Goal: Book appointment/travel/reservation

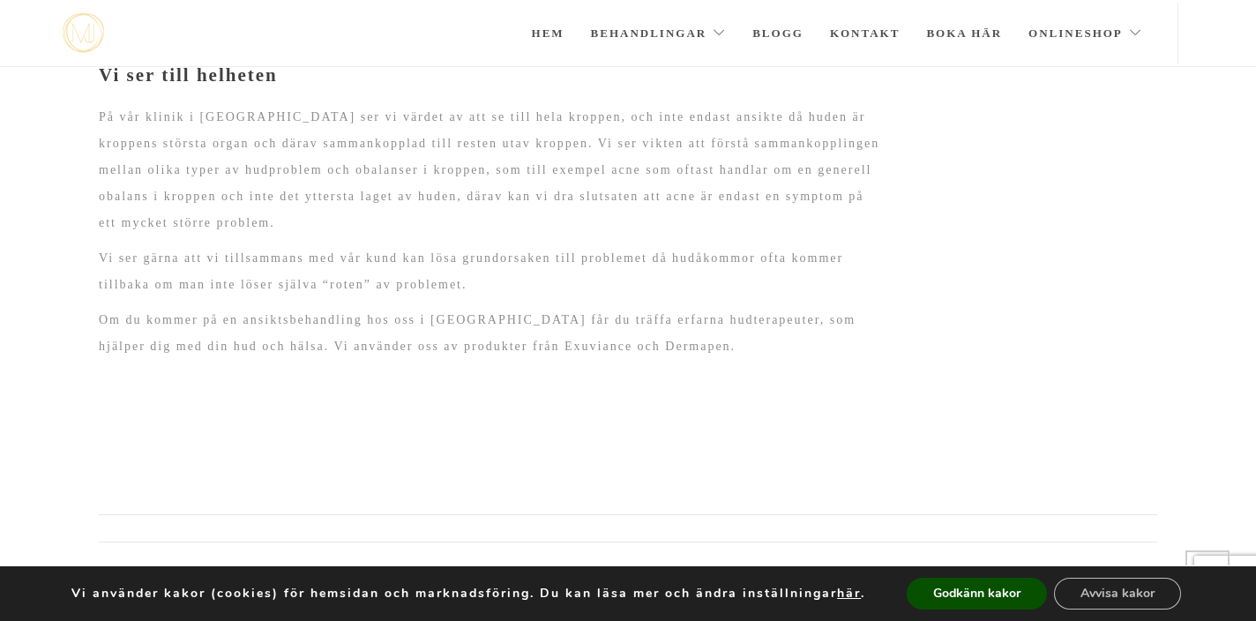
scroll to position [1103, 0]
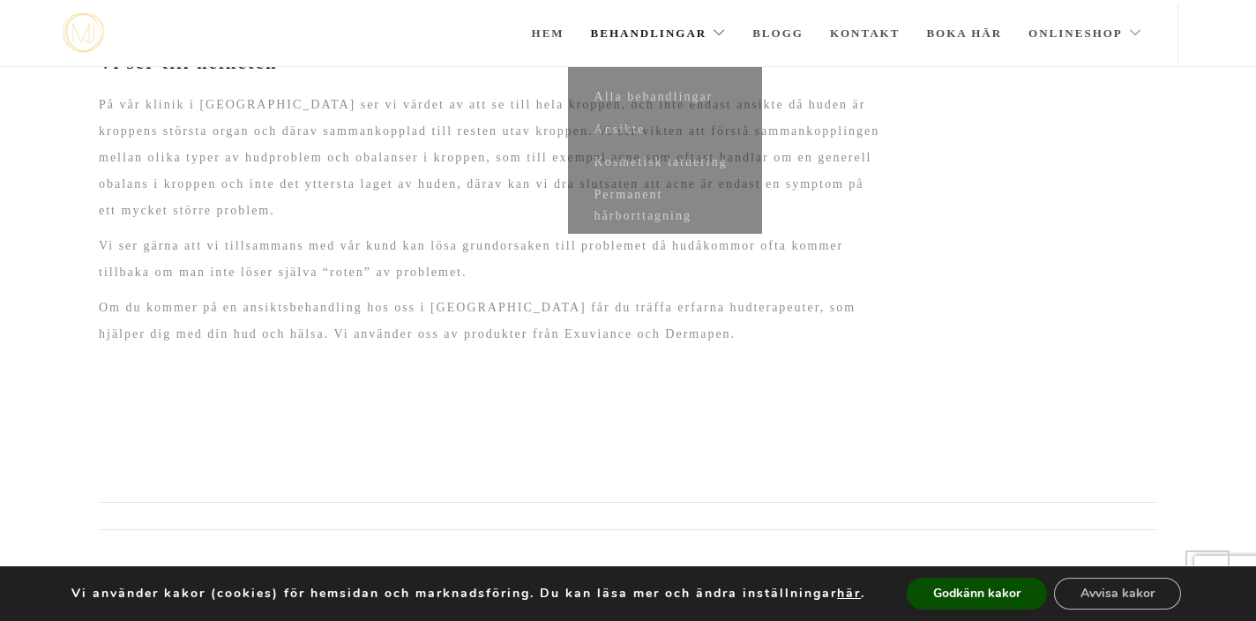
click at [633, 27] on link "Behandlingar" at bounding box center [659, 34] width 136 height 62
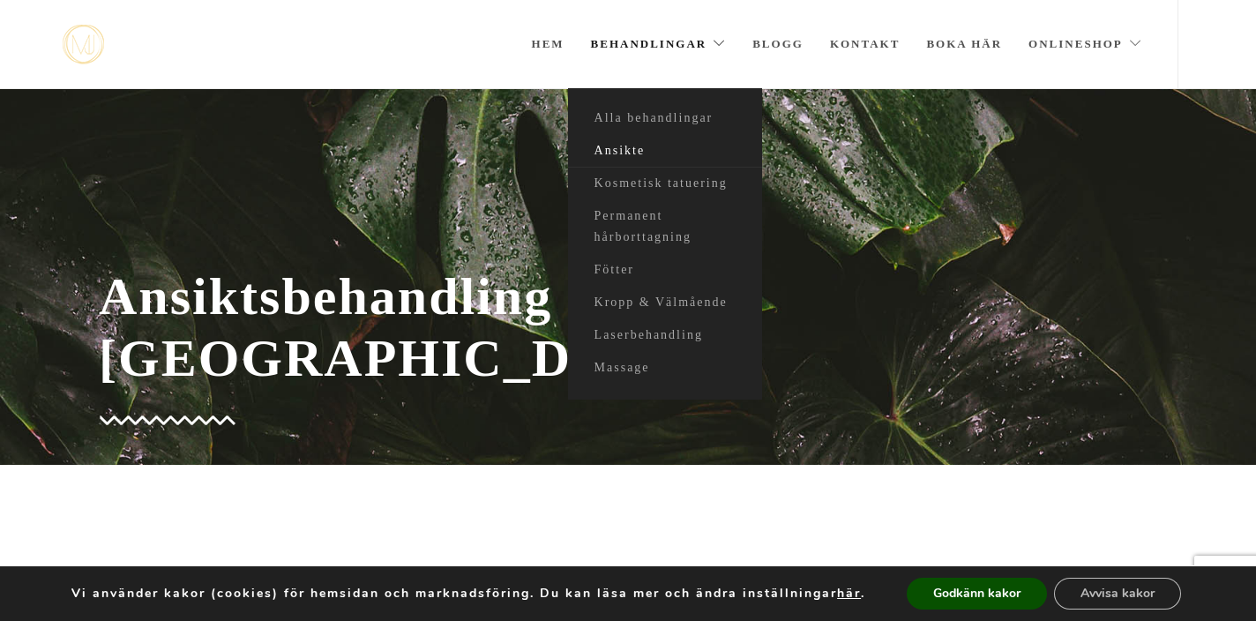
click at [614, 152] on link "Ansikte" at bounding box center [665, 151] width 194 height 33
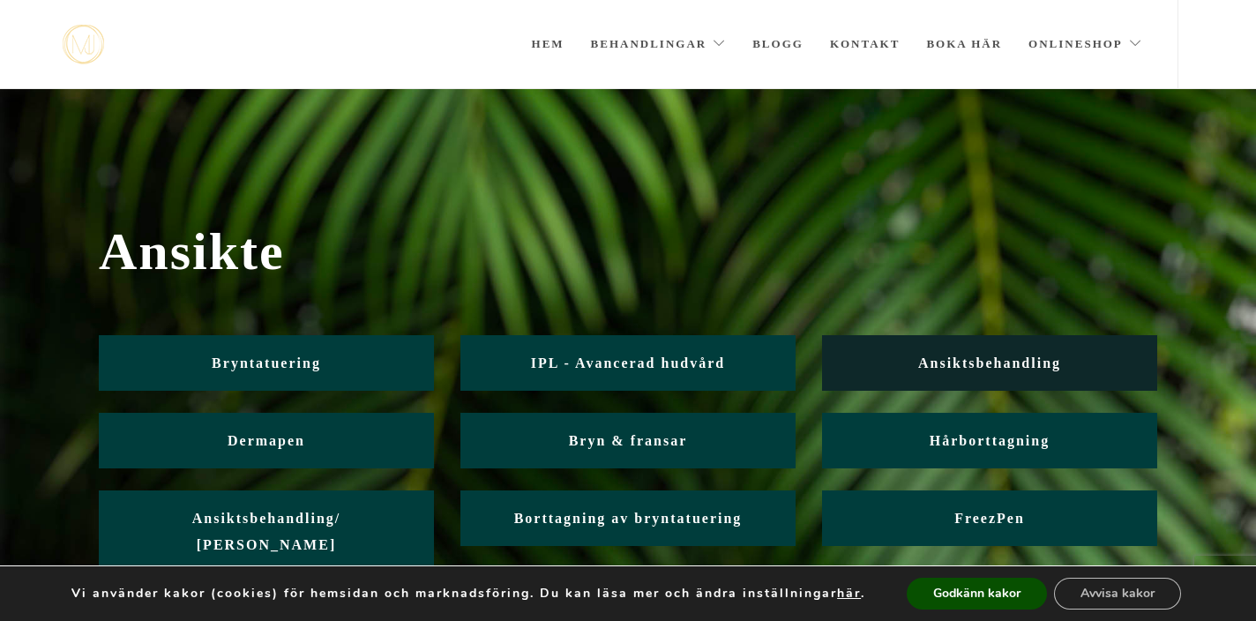
click at [854, 367] on link "Ansiktsbehandling" at bounding box center [989, 363] width 335 height 56
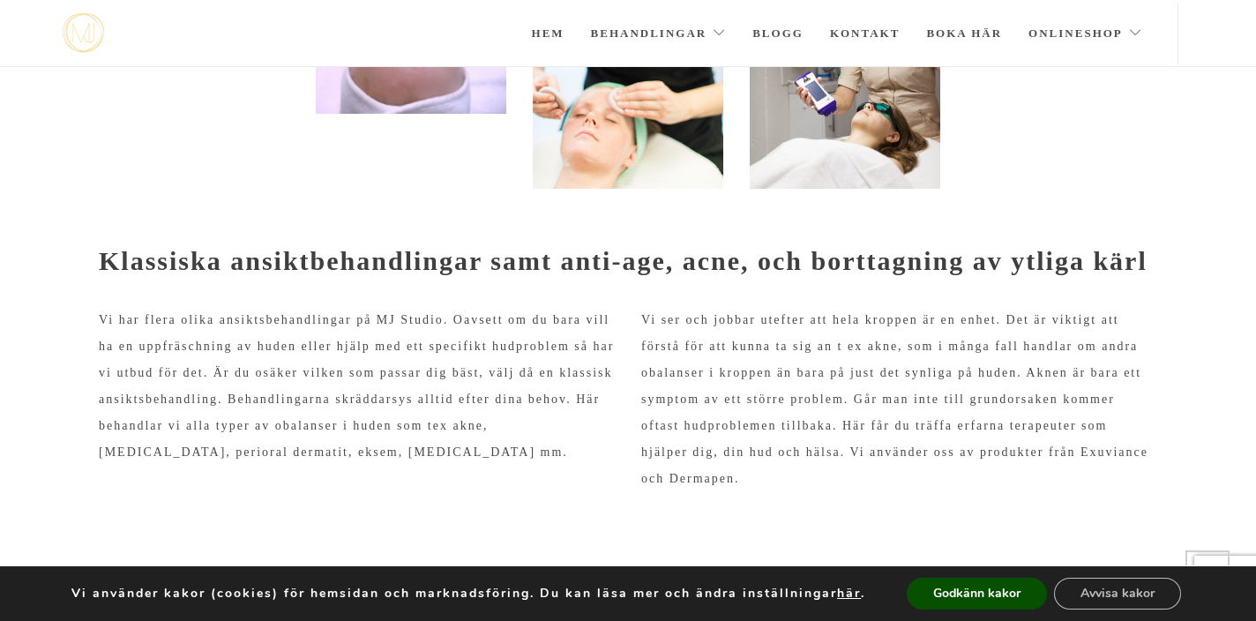
scroll to position [392, 0]
click at [979, 603] on button "Godkänn kakor" at bounding box center [977, 594] width 140 height 32
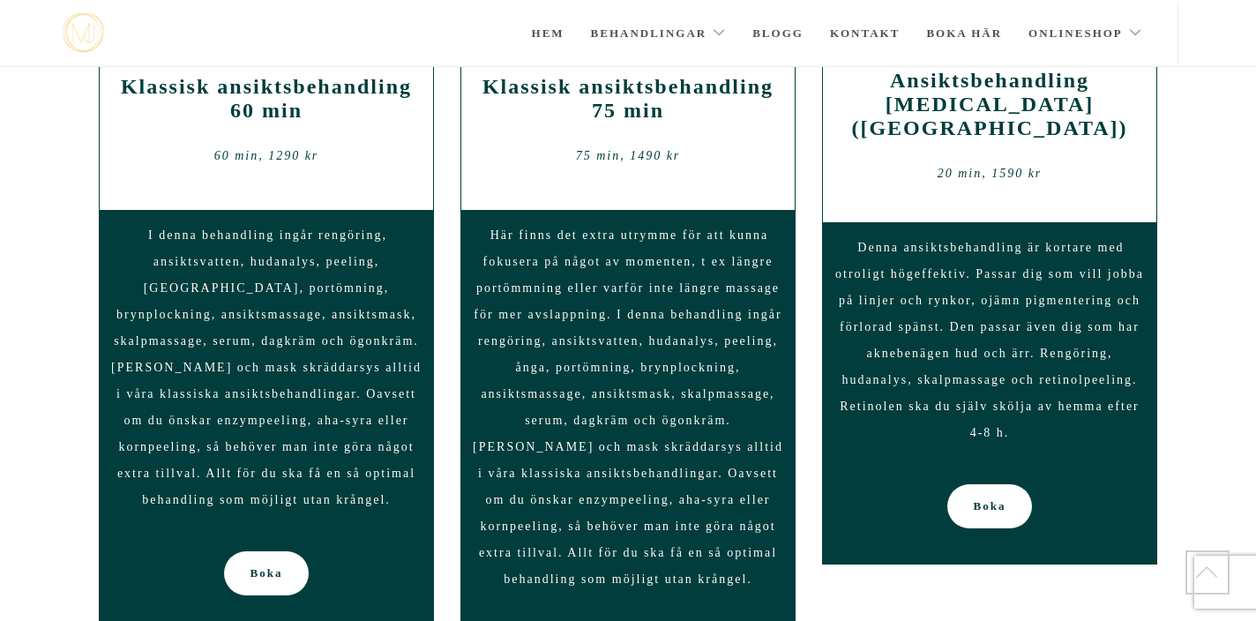
scroll to position [1476, 0]
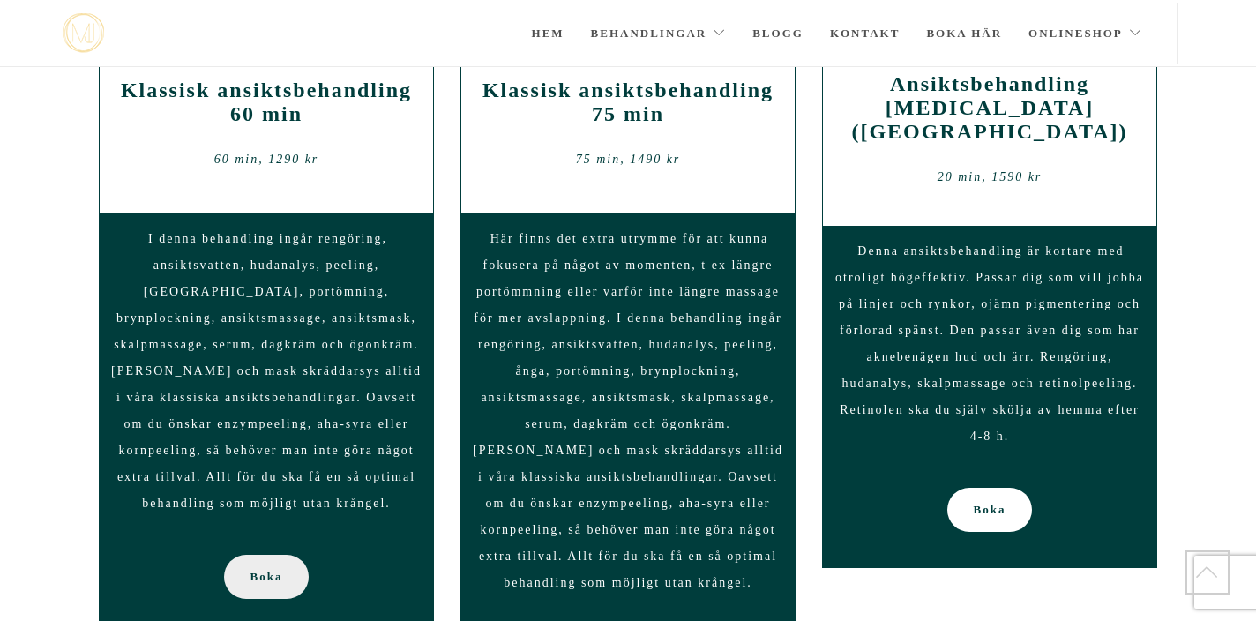
click at [245, 555] on link "Boka" at bounding box center [267, 577] width 86 height 44
